Goal: Information Seeking & Learning: Find specific fact

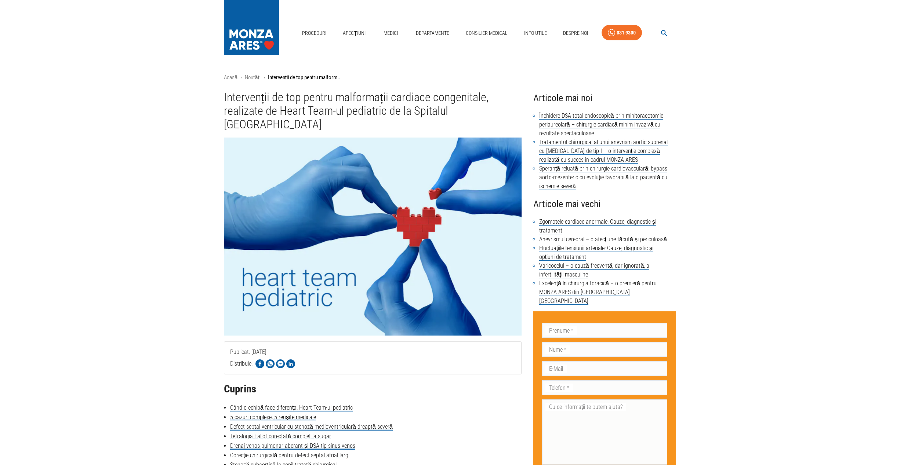
click at [259, 32] on img at bounding box center [251, 25] width 55 height 51
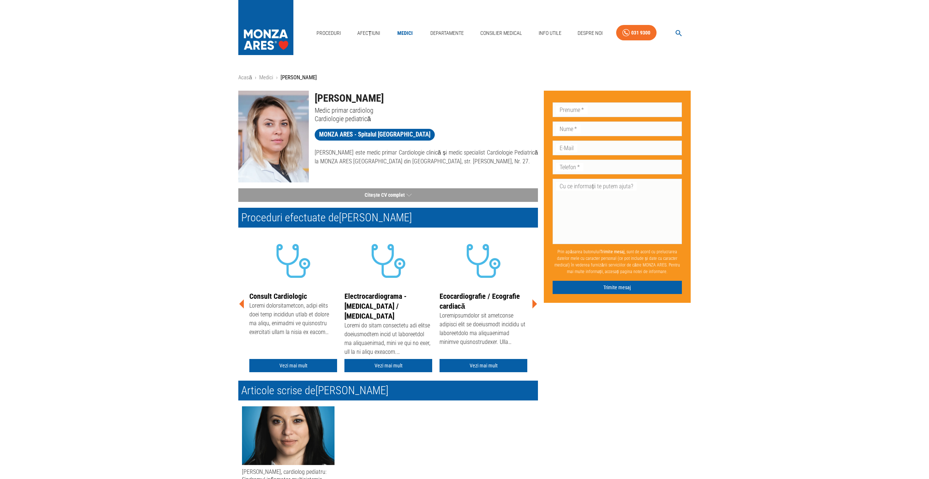
click at [678, 34] on icon "button" at bounding box center [678, 33] width 8 height 8
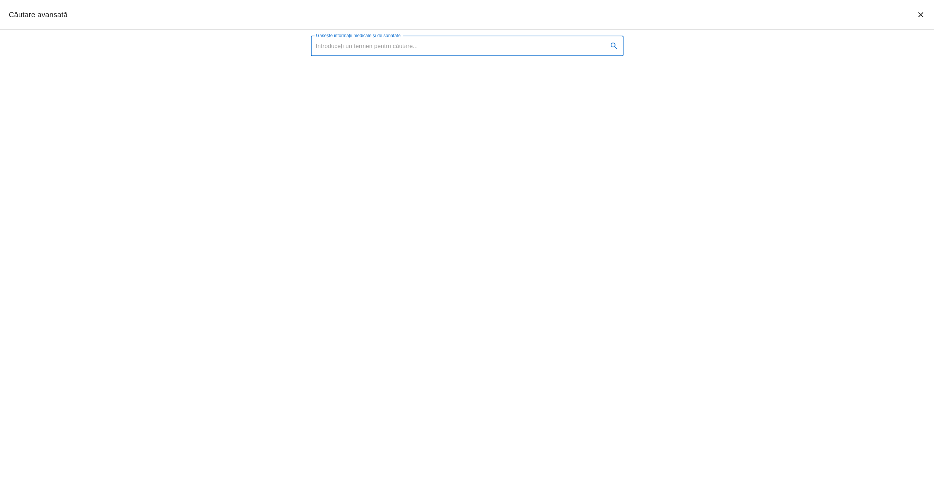
click at [386, 47] on input "Găsește informații medicale și de sănătate" at bounding box center [456, 46] width 291 height 21
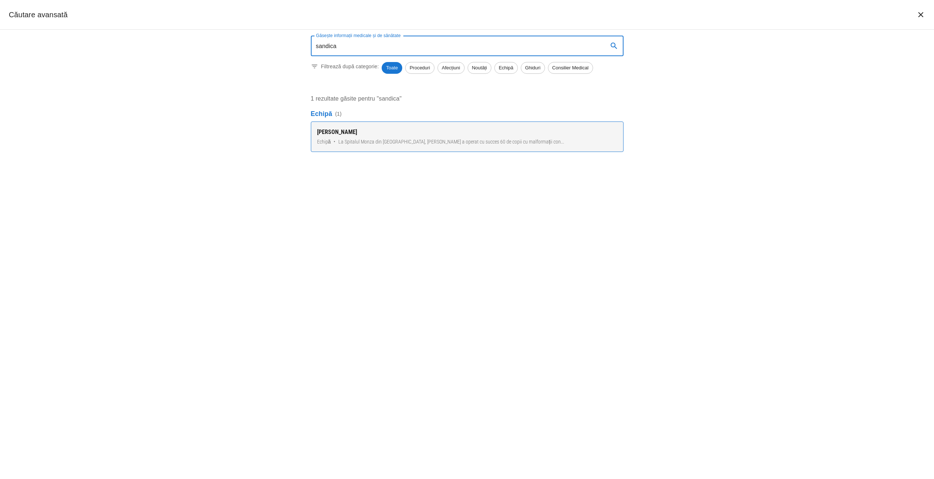
type input "sandica"
click at [388, 142] on span "La Spitalul Monza din [GEOGRAPHIC_DATA], [PERSON_NAME] a operat cu succes 60 de…" at bounding box center [451, 142] width 226 height 8
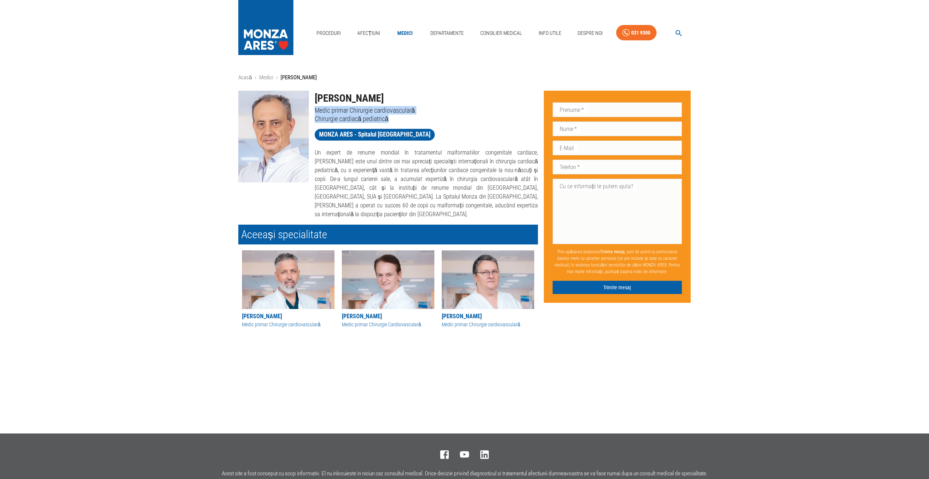
drag, startPoint x: 388, startPoint y: 117, endPoint x: 315, endPoint y: 111, distance: 73.6
click at [315, 111] on div "[PERSON_NAME] Medic primar Chirurgie cardiovasculară Chirurgie cardiacă pediatr…" at bounding box center [423, 104] width 229 height 38
copy div "Medic primar Chirurgie cardiovasculară Chirurgie cardiacă pediatrică"
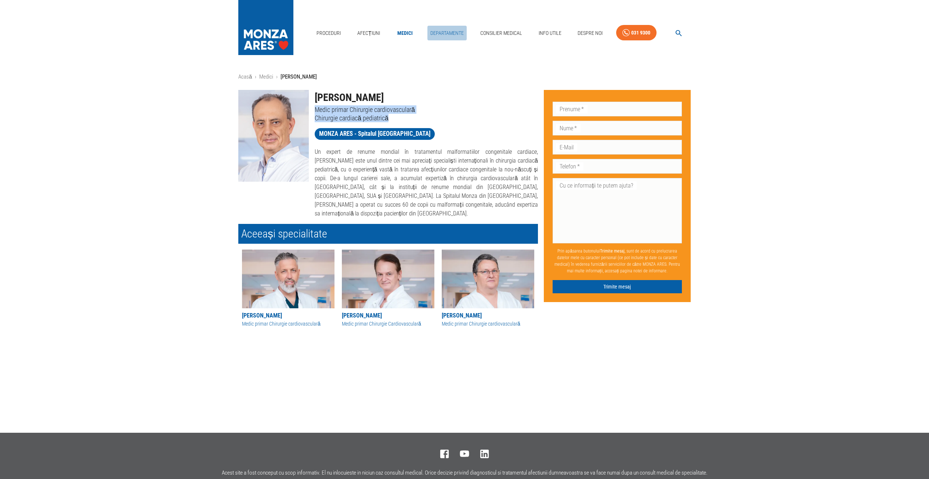
click at [439, 34] on link "Departamente" at bounding box center [446, 33] width 39 height 15
